Goal: Find specific page/section: Find specific page/section

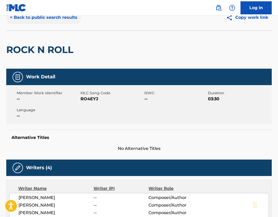
click at [47, 18] on button "< Back to public search results" at bounding box center [43, 17] width 75 height 13
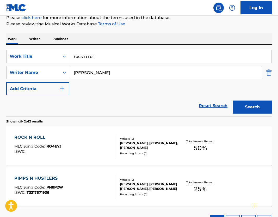
click at [270, 73] on img "Search Form" at bounding box center [269, 72] width 6 height 13
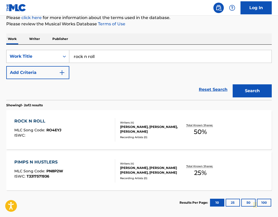
drag, startPoint x: 102, startPoint y: 58, endPoint x: 9, endPoint y: 58, distance: 93.8
click at [9, 58] on div "SearchWithCriteria59a8cad0-c479-4091-a246-3121fd9e84ca Work Title rock n roll" at bounding box center [139, 56] width 266 height 13
type input "mollywatta"
click at [253, 93] on button "Search" at bounding box center [252, 90] width 39 height 13
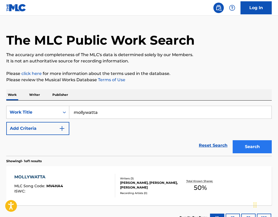
scroll to position [51, 0]
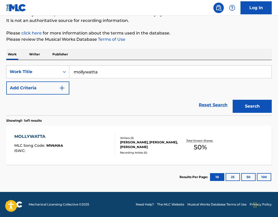
click at [155, 140] on div "[PERSON_NAME], [PERSON_NAME], [PERSON_NAME]" at bounding box center [149, 144] width 58 height 9
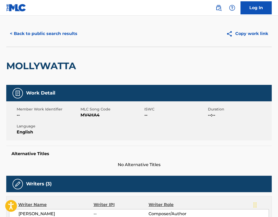
scroll to position [0, 0]
